Goal: Task Accomplishment & Management: Complete application form

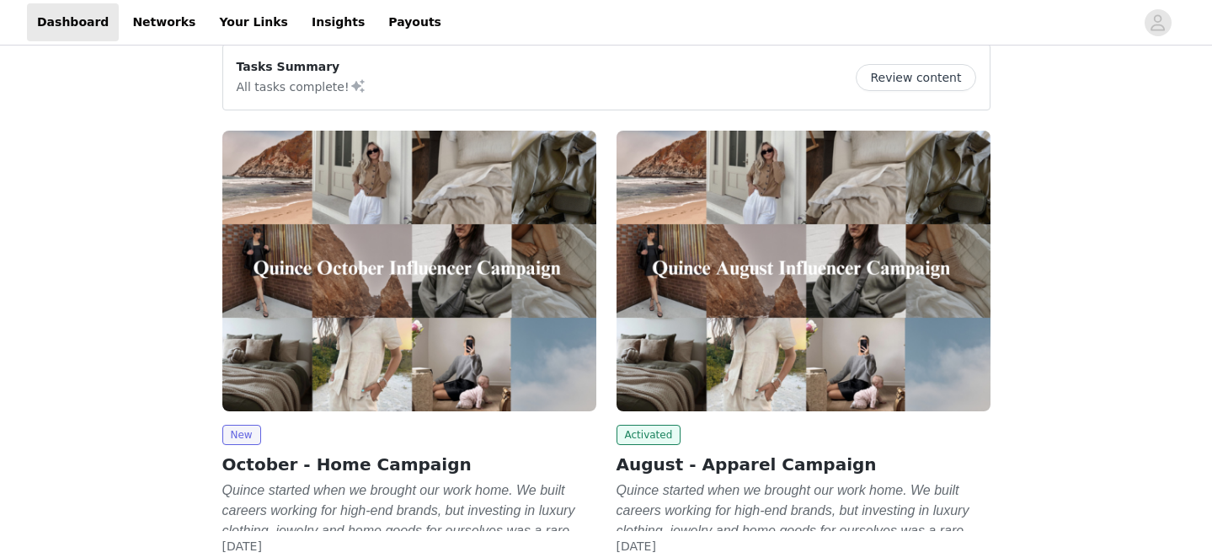
scroll to position [94, 0]
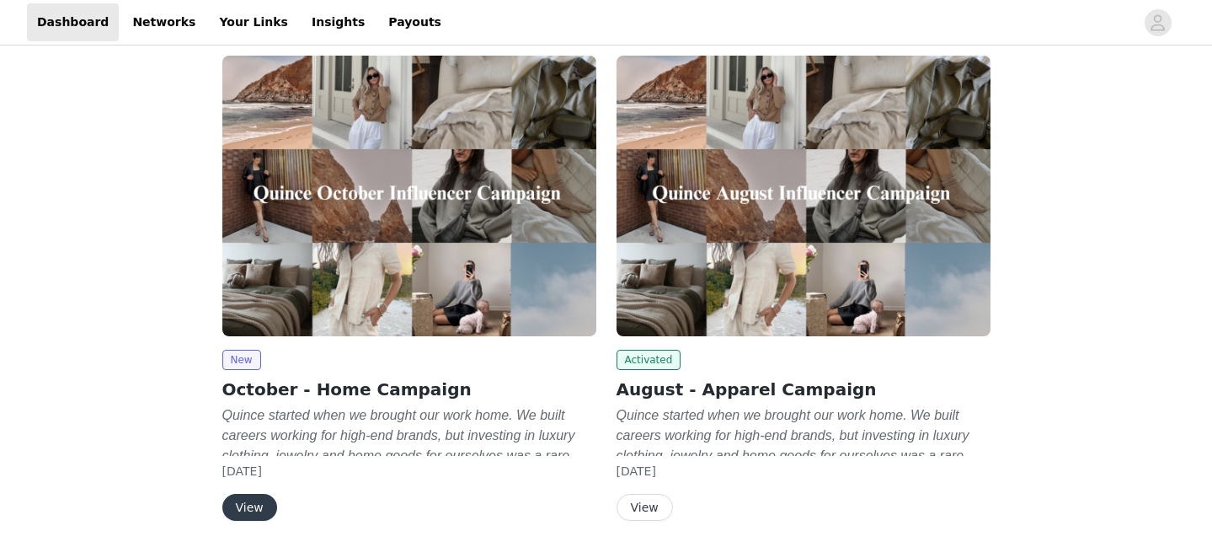
click at [254, 493] on div "New October - Home Campaign Quince started when we brought our work home. We bu…" at bounding box center [409, 435] width 374 height 171
click at [255, 506] on button "View" at bounding box center [249, 507] width 55 height 27
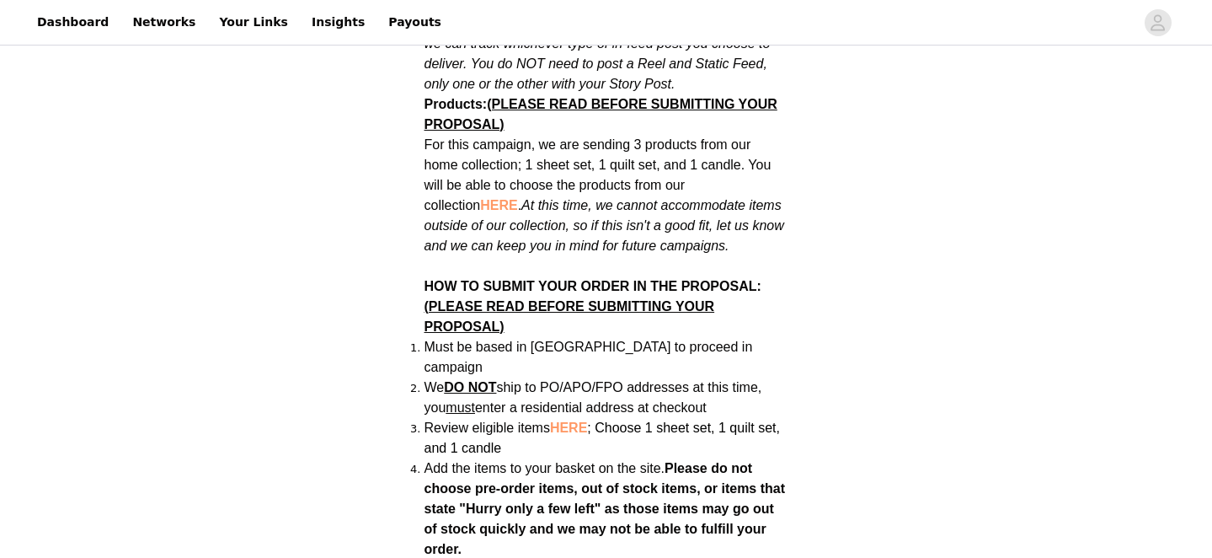
scroll to position [1114, 0]
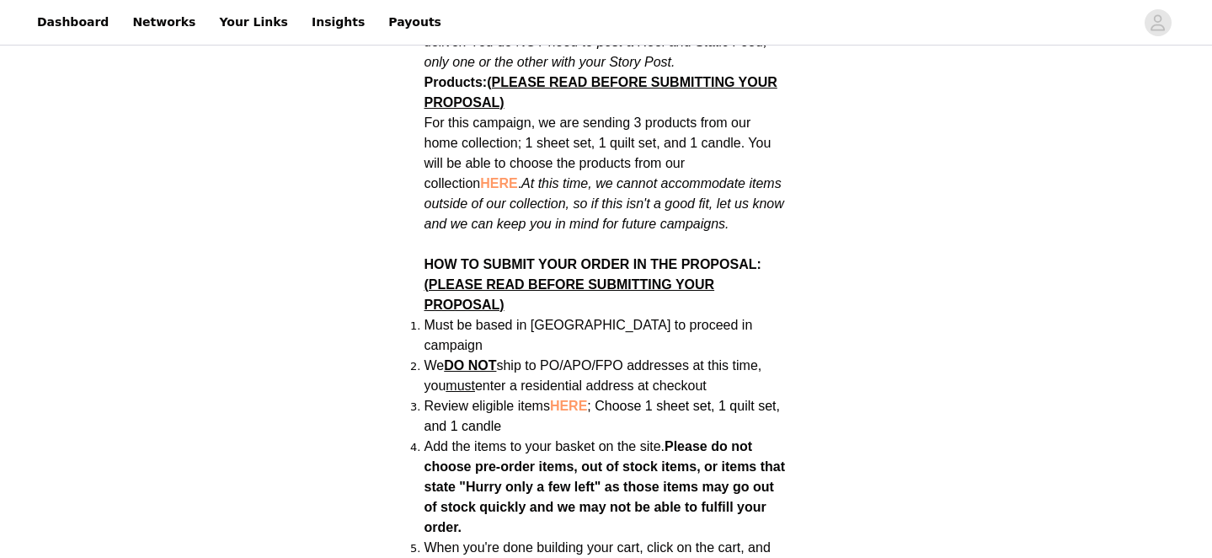
click at [480, 176] on span "HERE" at bounding box center [498, 183] width 37 height 14
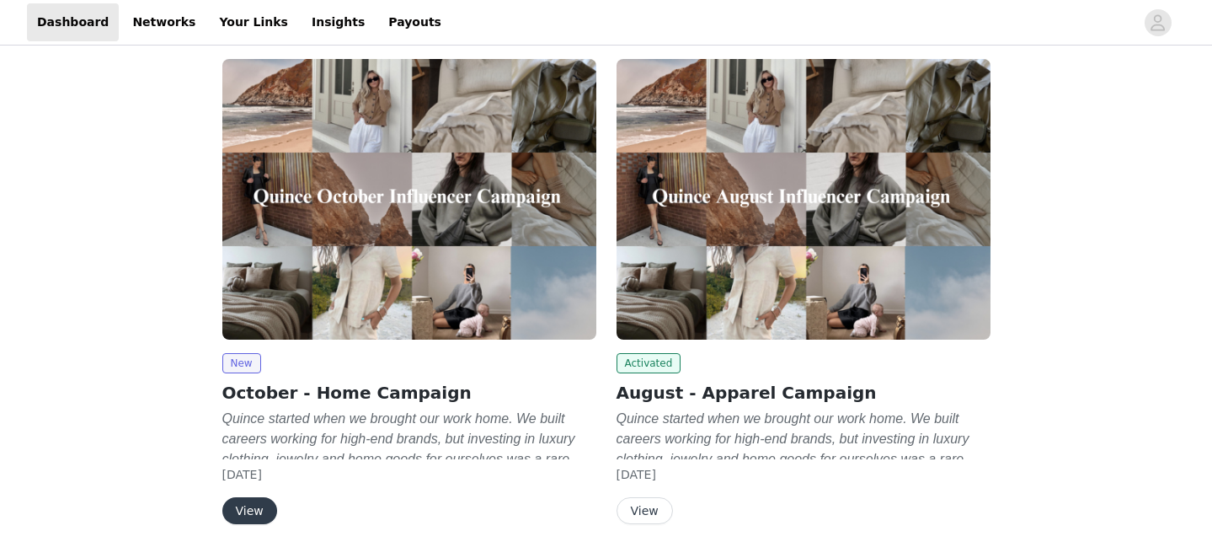
scroll to position [108, 0]
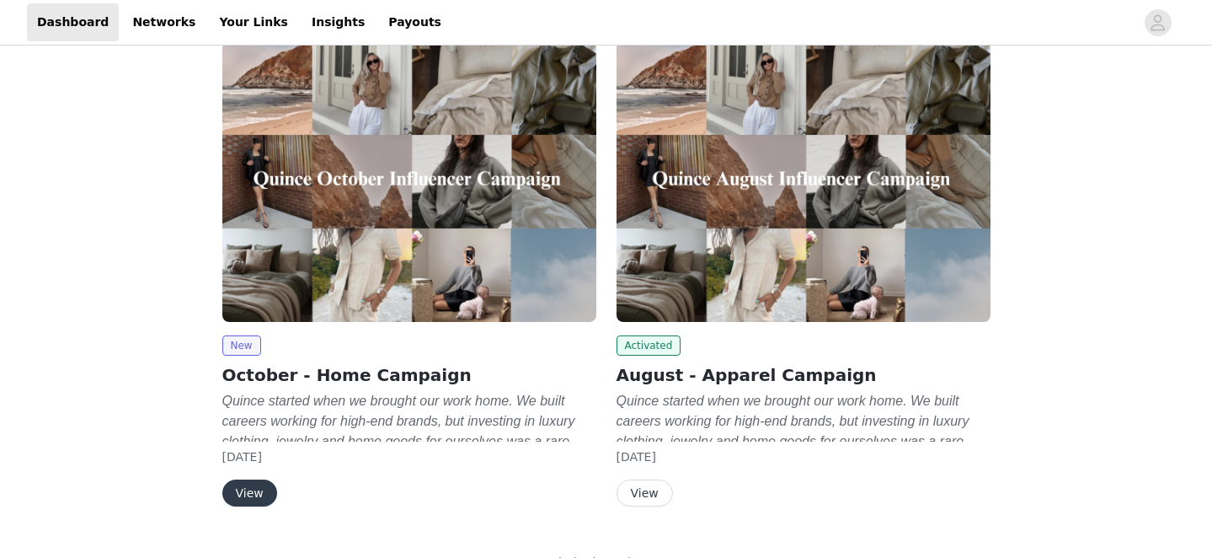
click at [242, 500] on button "View" at bounding box center [249, 492] width 55 height 27
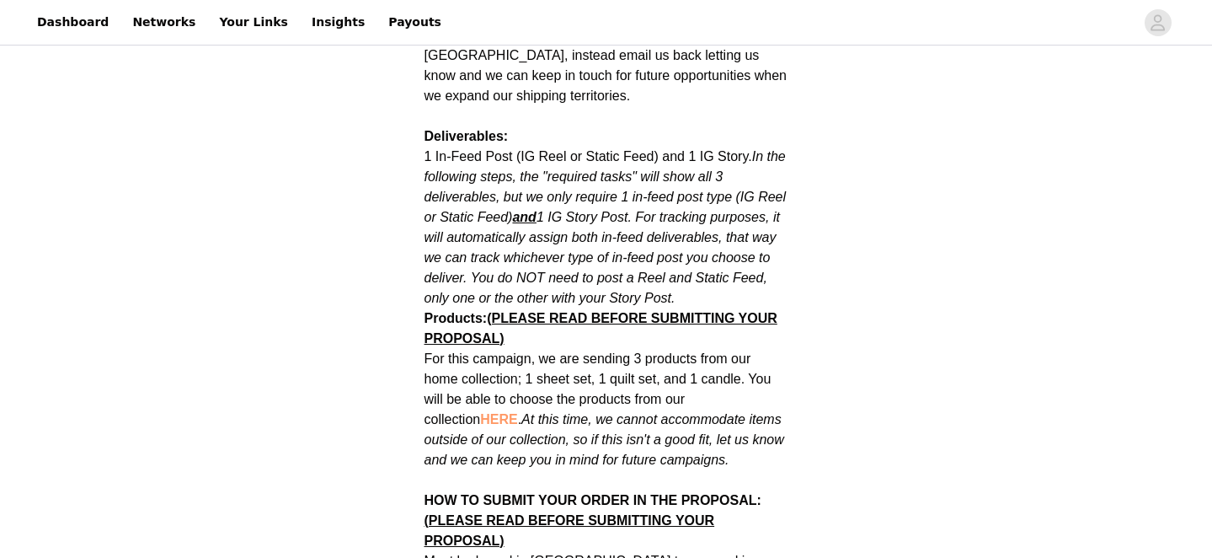
scroll to position [979, 0]
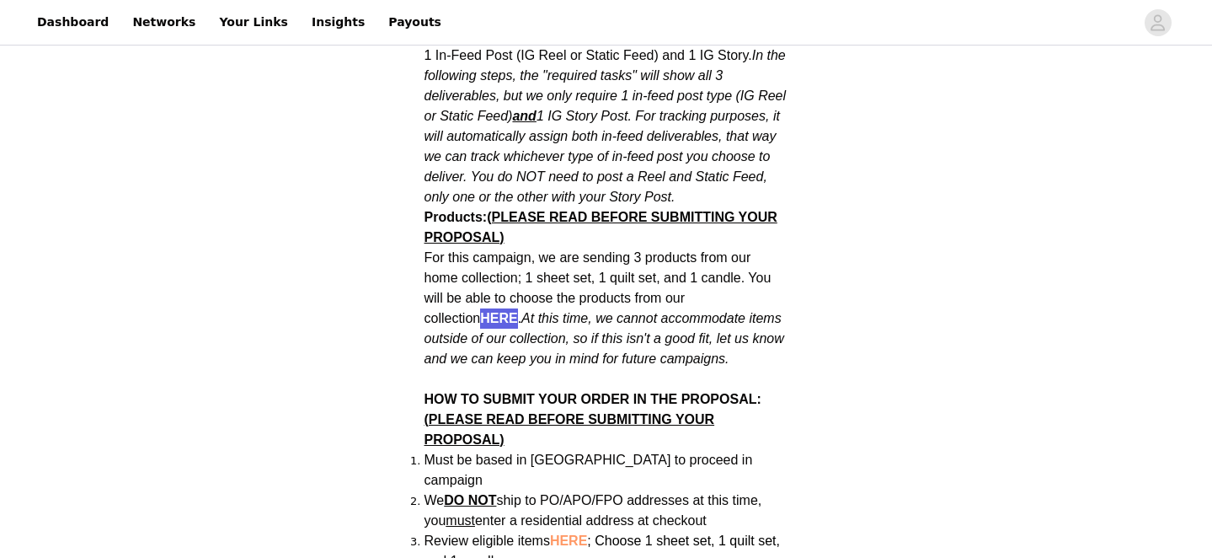
drag, startPoint x: 445, startPoint y: 299, endPoint x: 576, endPoint y: 54, distance: 278.2
click at [0, 0] on div "Dashboard Networks Your Links Insights Payouts Back Quince October - Home Campa…" at bounding box center [606, 518] width 1212 height 2994
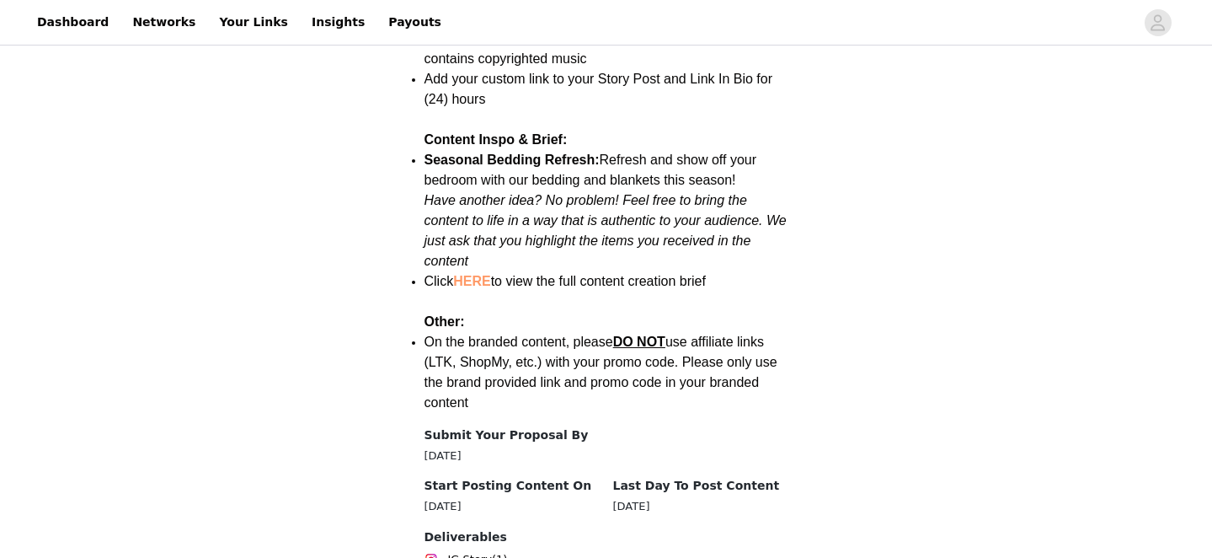
scroll to position [2398, 0]
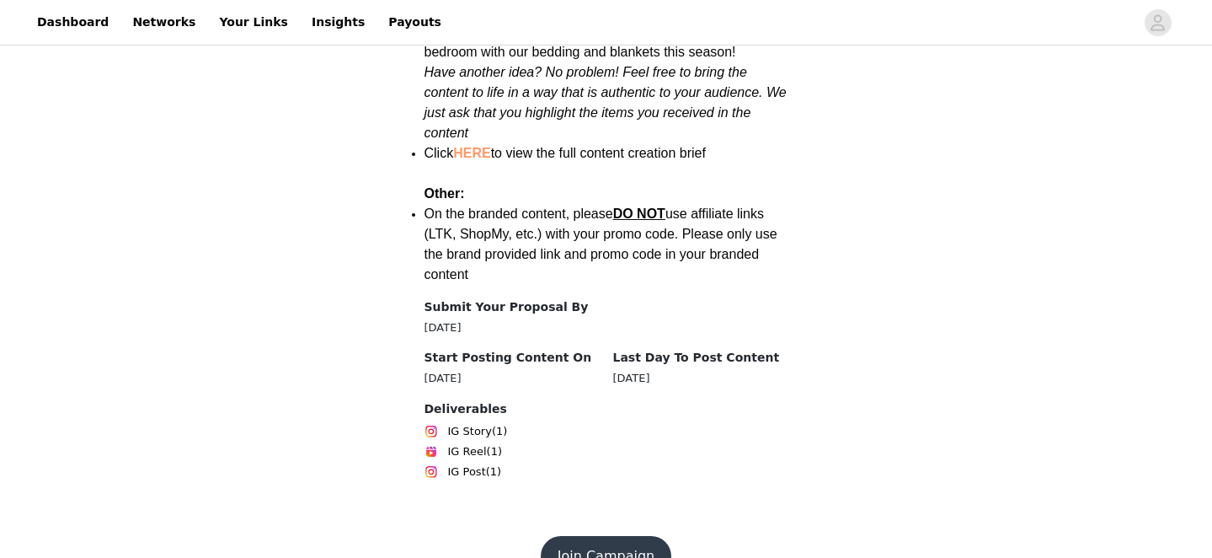
click at [634, 536] on button "Join Campaign" at bounding box center [606, 556] width 131 height 40
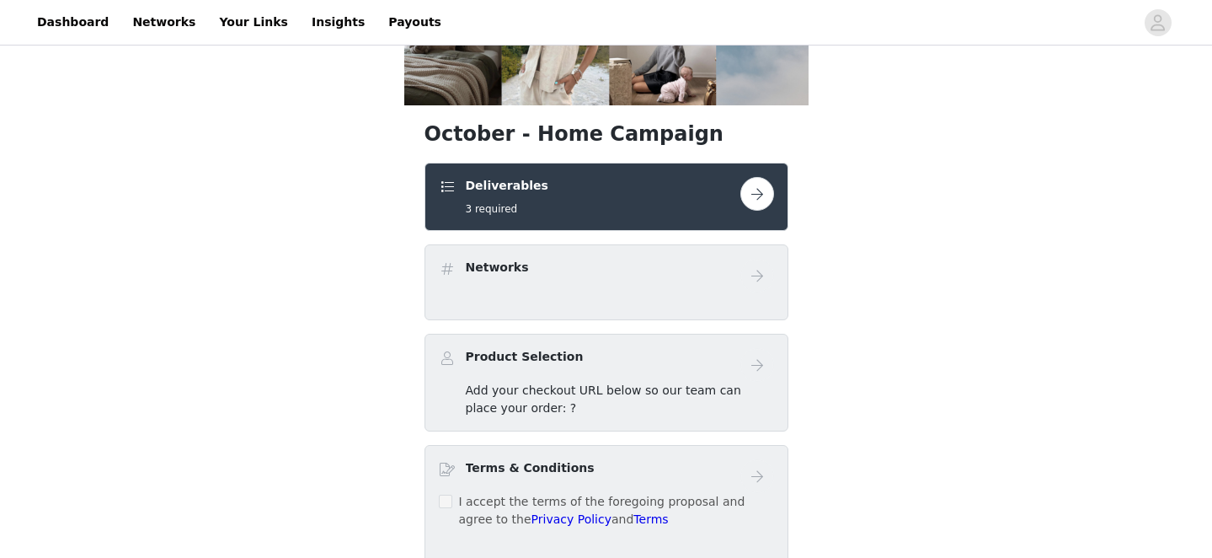
scroll to position [259, 0]
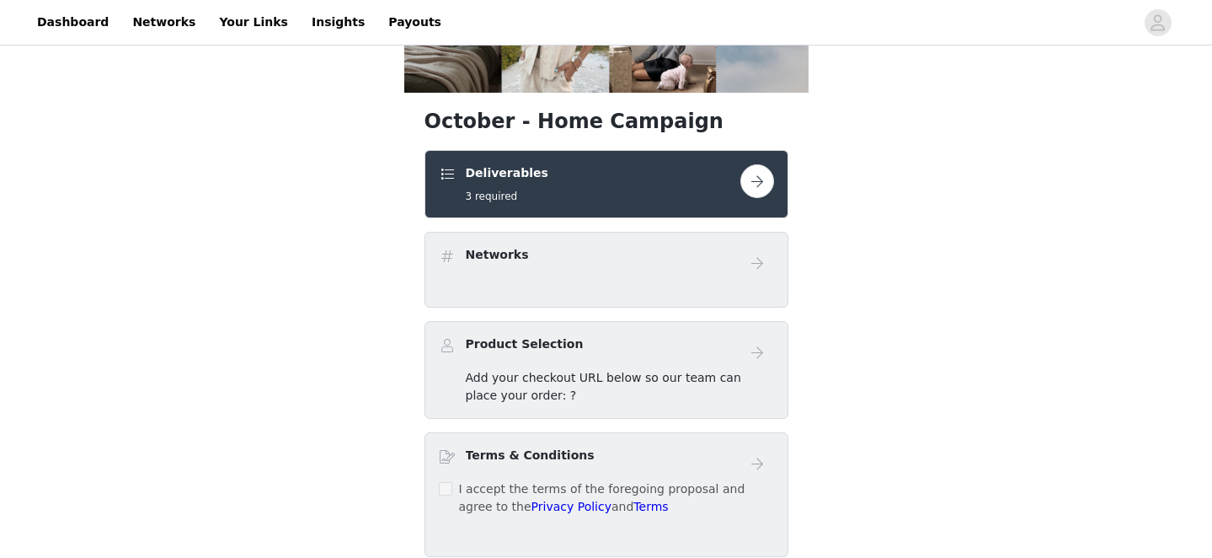
click at [755, 184] on button "button" at bounding box center [758, 181] width 34 height 34
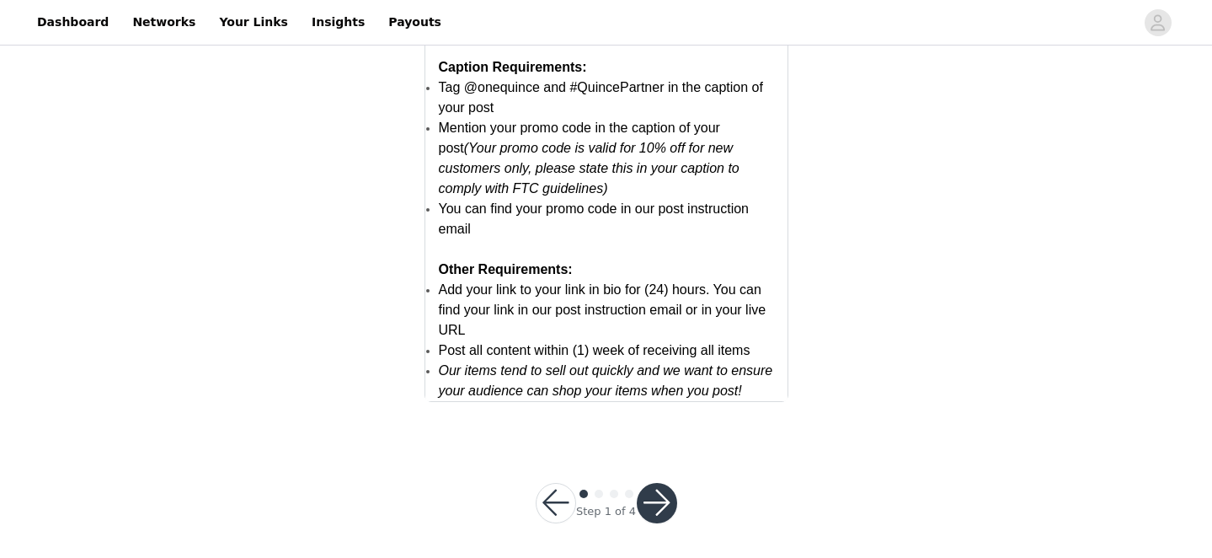
scroll to position [3429, 0]
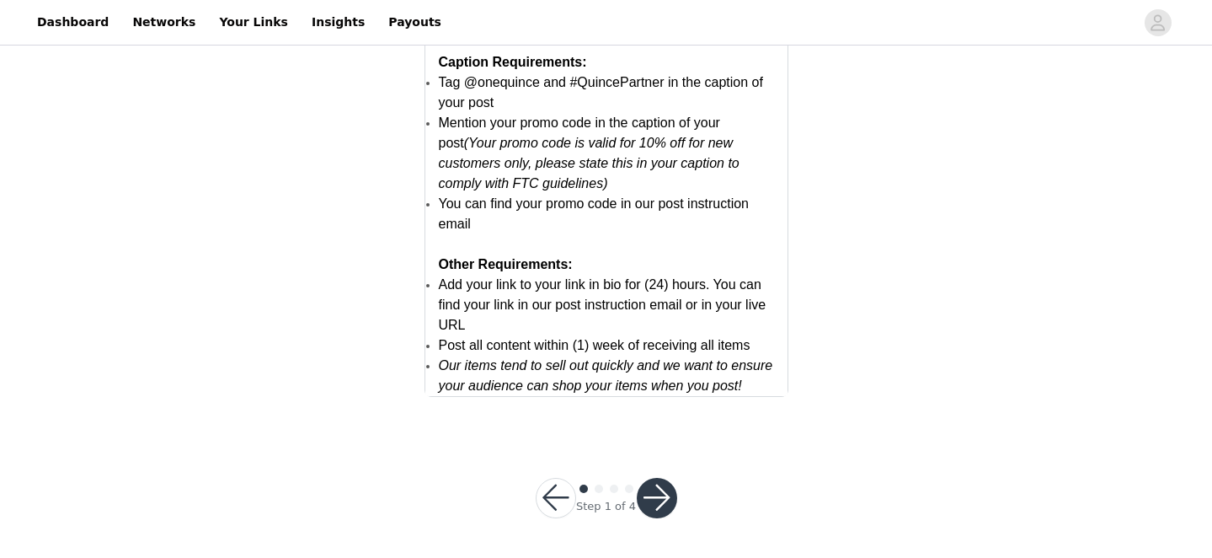
click at [659, 508] on button "button" at bounding box center [657, 498] width 40 height 40
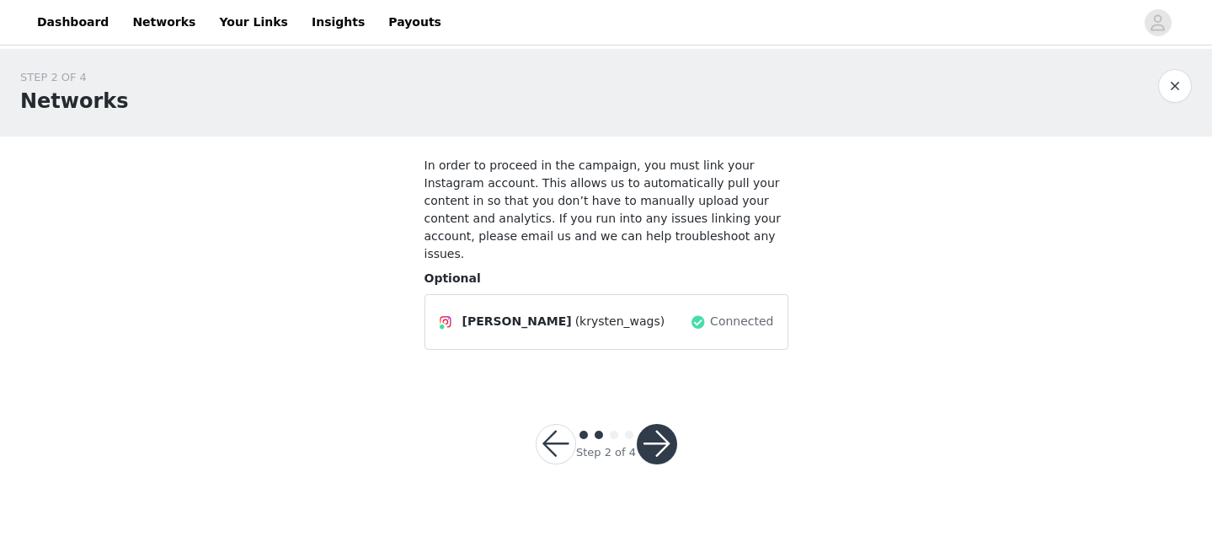
click at [655, 427] on button "button" at bounding box center [657, 444] width 40 height 40
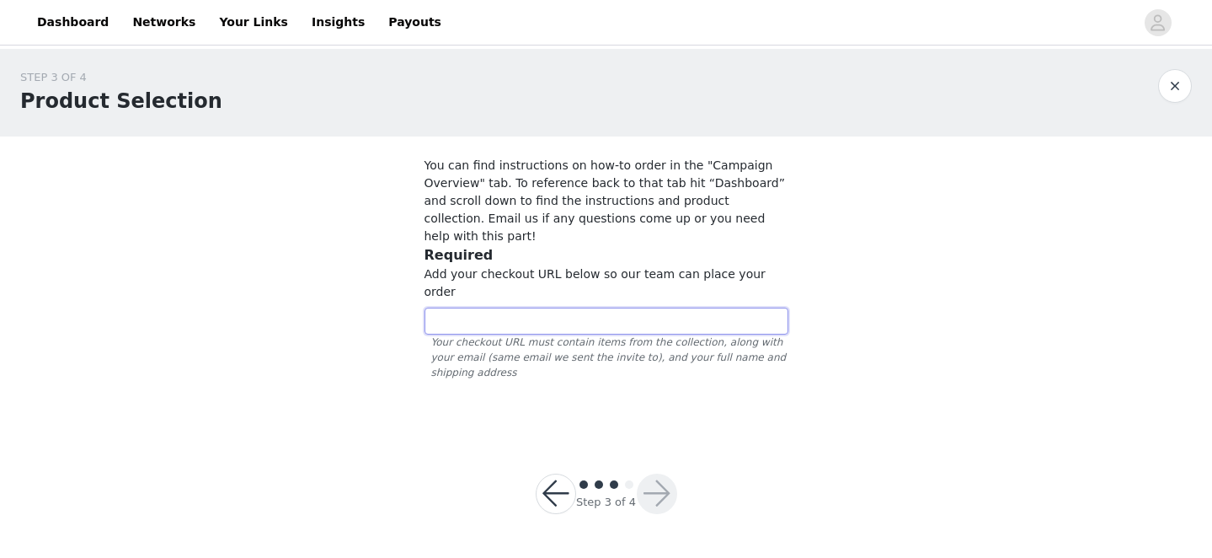
click at [626, 308] on input "text" at bounding box center [607, 321] width 364 height 27
paste input "[URL][DOMAIN_NAME]"
type input "[URL][DOMAIN_NAME]"
click at [659, 473] on button "button" at bounding box center [657, 493] width 40 height 40
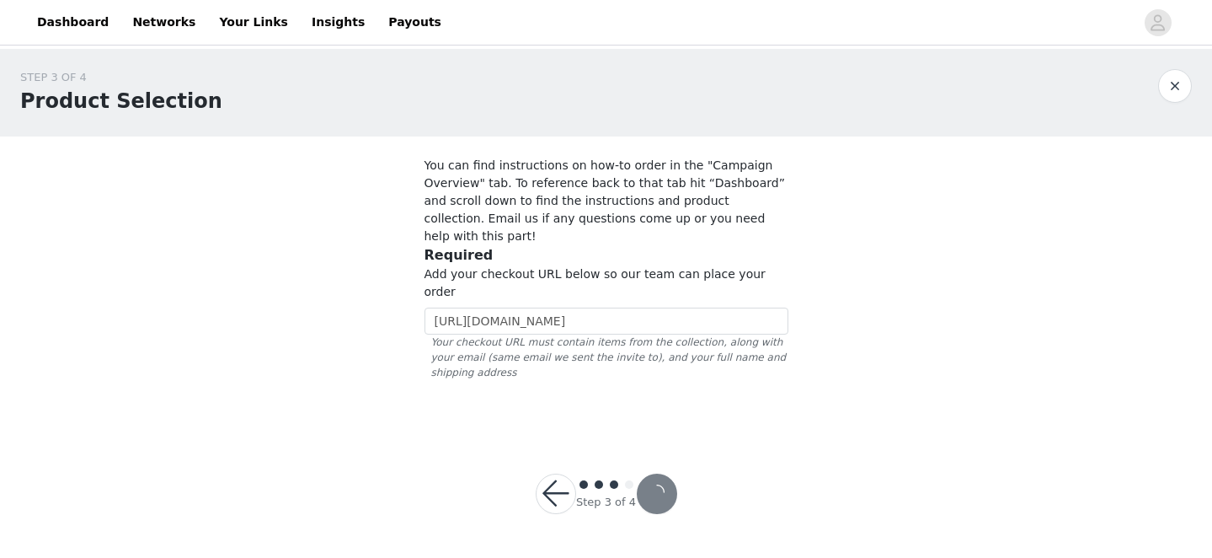
scroll to position [0, 0]
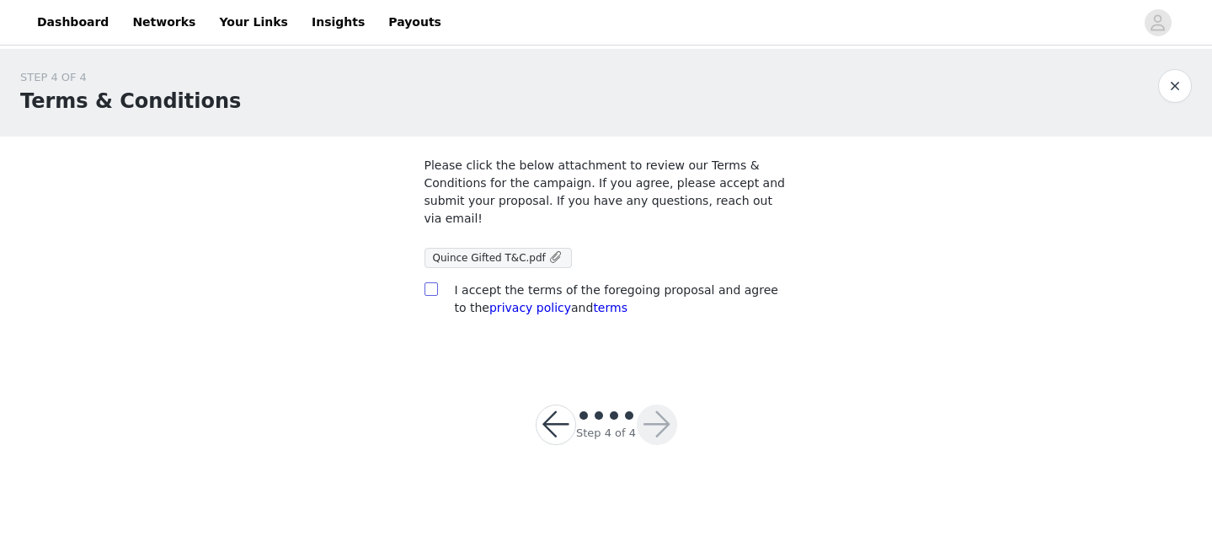
click at [436, 292] on span at bounding box center [431, 288] width 13 height 13
click at [436, 292] on input "checkbox" at bounding box center [431, 288] width 12 height 12
checkbox input "true"
click at [653, 415] on button "button" at bounding box center [657, 424] width 40 height 40
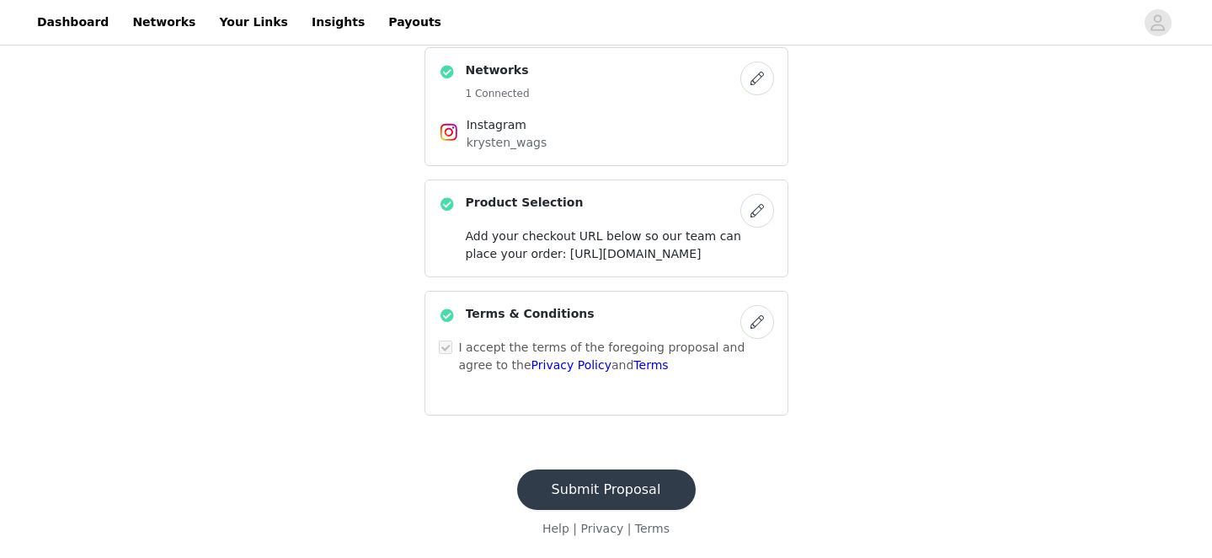
click at [624, 486] on button "Submit Proposal" at bounding box center [606, 489] width 179 height 40
